Goal: Information Seeking & Learning: Learn about a topic

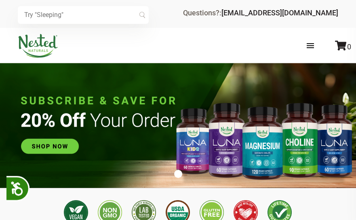
click at [233, 54] on div "Store Healthy Aging Super Greens D-Mannose Choline Restful Sleep LUNA Sleep Sup…" at bounding box center [178, 46] width 320 height 24
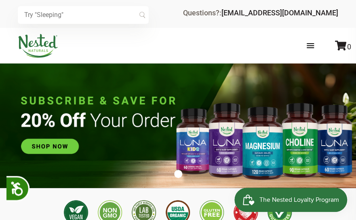
click at [308, 48] on label at bounding box center [318, 45] width 40 height 23
click at [0, 0] on input "checkbox" at bounding box center [0, 0] width 0 height 0
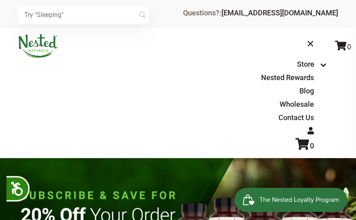
scroll to position [0, 440]
click at [321, 65] on icon at bounding box center [322, 65] width 9 height 5
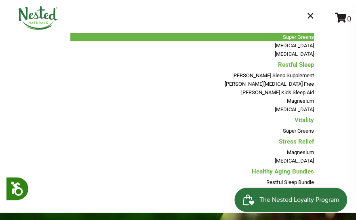
scroll to position [0, 0]
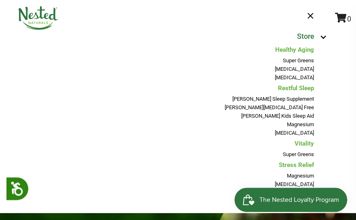
click at [298, 36] on link "Store" at bounding box center [305, 36] width 17 height 8
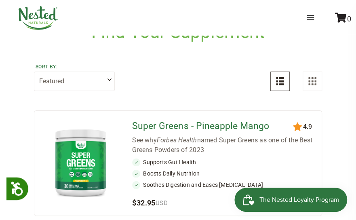
scroll to position [52, 0]
click at [228, 88] on div "Sort by: Featured Highest Rated Best-Selling Alphabetically Newest First" at bounding box center [178, 76] width 288 height 29
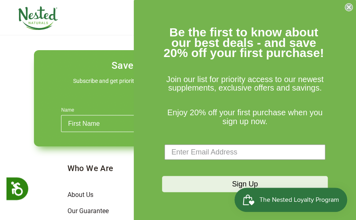
scroll to position [1526, 0]
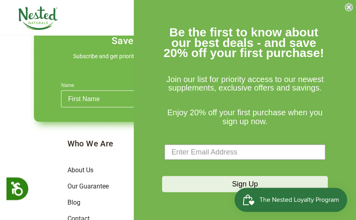
click at [345, 5] on circle "Close dialog" at bounding box center [349, 8] width 8 height 8
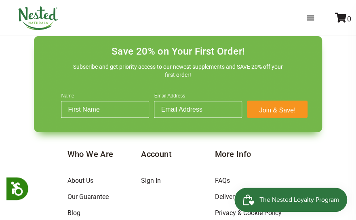
scroll to position [1526, 0]
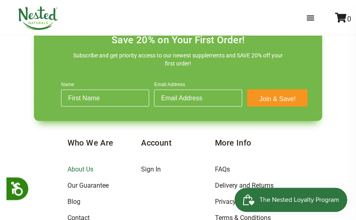
click at [82, 165] on link "About Us" at bounding box center [80, 169] width 26 height 8
click at [222, 165] on link "FAQs" at bounding box center [222, 169] width 15 height 8
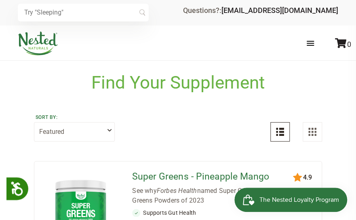
scroll to position [0, 0]
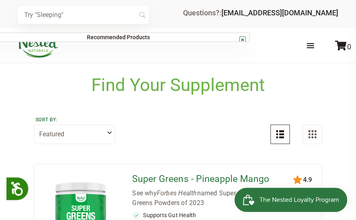
click at [59, 11] on input "text" at bounding box center [83, 15] width 131 height 18
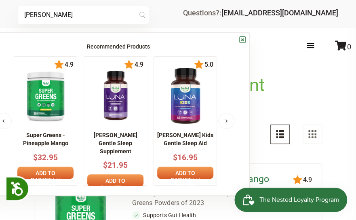
type input "luna"
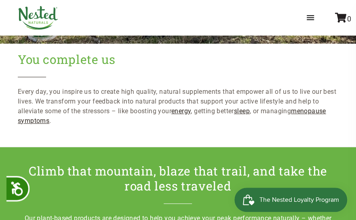
scroll to position [699, 0]
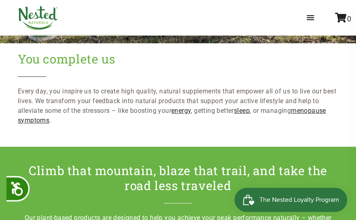
click at [250, 76] on div "You complete us Every day, you inspire us to create high quality, natural suppl…" at bounding box center [178, 94] width 356 height 103
click at [200, 73] on h2 "You complete us" at bounding box center [178, 63] width 320 height 25
click at [197, 71] on h2 "You complete us" at bounding box center [178, 63] width 320 height 25
click at [262, 67] on h2 "You complete us" at bounding box center [178, 63] width 320 height 25
click at [236, 67] on h2 "You complete us" at bounding box center [178, 63] width 320 height 25
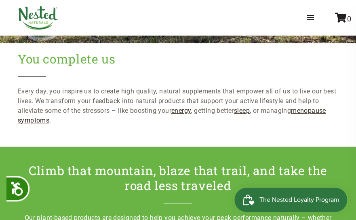
click at [336, 74] on h2 "You complete us" at bounding box center [178, 63] width 320 height 25
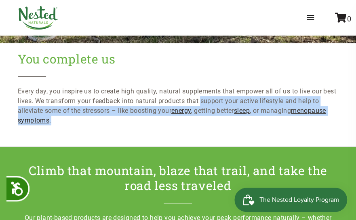
drag, startPoint x: 202, startPoint y: 101, endPoint x: 53, endPoint y: 117, distance: 149.7
click at [53, 117] on p "Every day, you inspire us to create high quality, natural supplements that empo…" at bounding box center [178, 105] width 320 height 39
copy p "support your active lifestyle and help to alleviate some of the stressors – lik…"
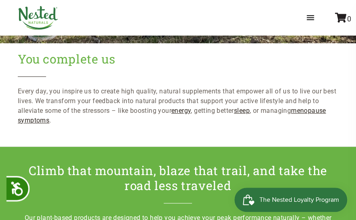
click at [260, 63] on h2 "You complete us" at bounding box center [178, 63] width 320 height 25
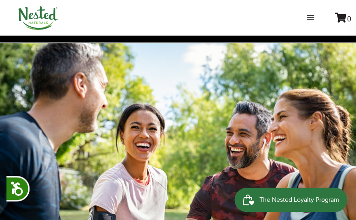
scroll to position [0, 0]
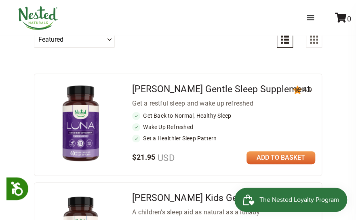
scroll to position [71, 0]
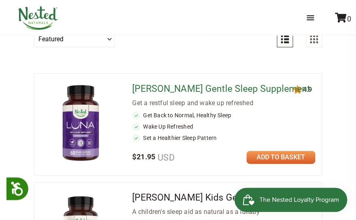
click at [186, 88] on link "[PERSON_NAME] Gentle Sleep Supplement" at bounding box center [221, 88] width 178 height 11
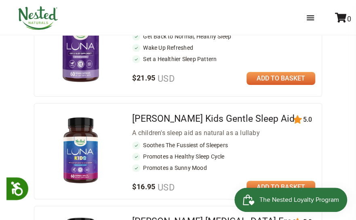
scroll to position [157, 0]
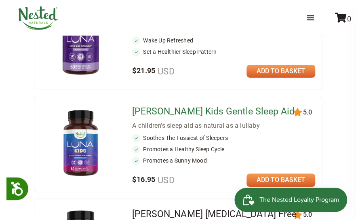
click at [179, 108] on link "[PERSON_NAME] Kids Gentle Sleep Aid" at bounding box center [213, 111] width 162 height 11
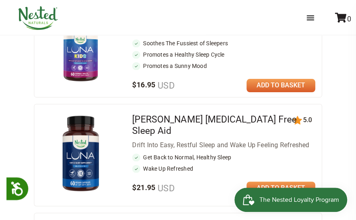
scroll to position [251, 0]
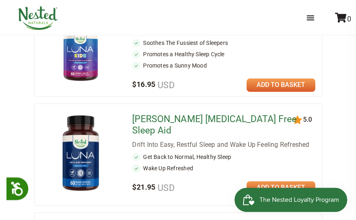
click at [175, 114] on link "[PERSON_NAME] [MEDICAL_DATA] Free Sleep Aid" at bounding box center [214, 124] width 164 height 23
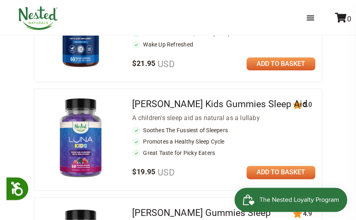
scroll to position [376, 0]
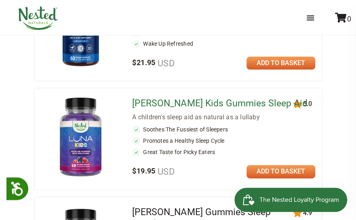
click at [173, 100] on link "[PERSON_NAME] Kids Gummies Sleep Aid" at bounding box center [219, 103] width 175 height 11
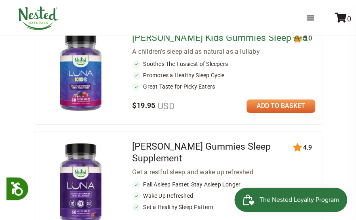
scroll to position [481, 0]
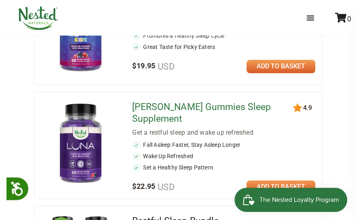
click at [170, 101] on link "[PERSON_NAME] Gummies Sleep Supplement" at bounding box center [201, 112] width 138 height 23
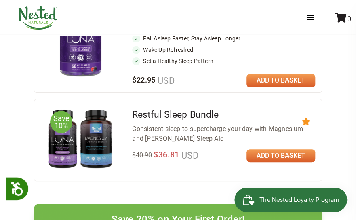
scroll to position [595, 0]
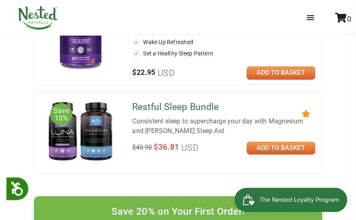
click at [165, 101] on link "Restful Sleep Bundle" at bounding box center [175, 106] width 86 height 11
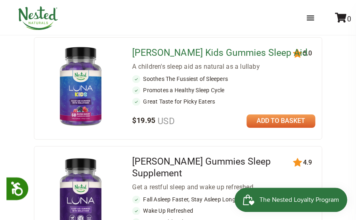
scroll to position [417, 0]
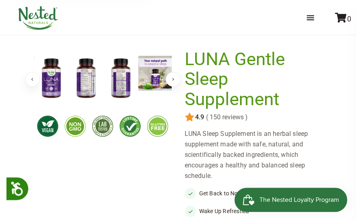
scroll to position [44, 0]
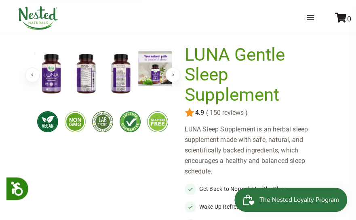
click at [221, 113] on span "( 150 reviews )" at bounding box center [226, 112] width 44 height 7
click at [191, 113] on img at bounding box center [189, 113] width 10 height 10
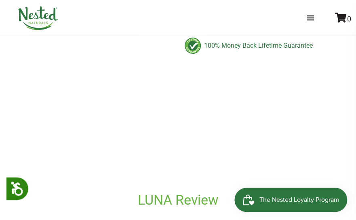
scroll to position [362, 0]
